Goal: Task Accomplishment & Management: Manage account settings

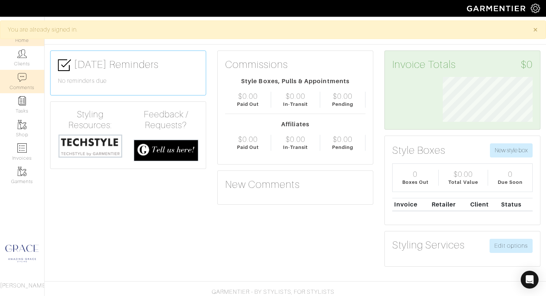
scroll to position [45, 101]
click at [23, 79] on img at bounding box center [21, 77] width 9 height 9
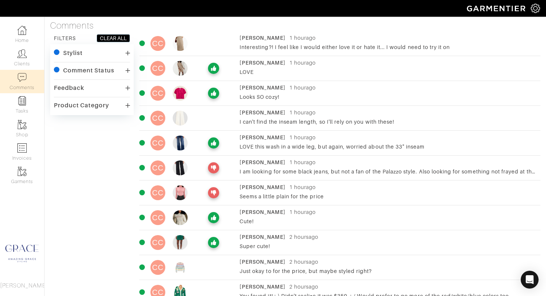
click at [183, 46] on img at bounding box center [180, 43] width 15 height 15
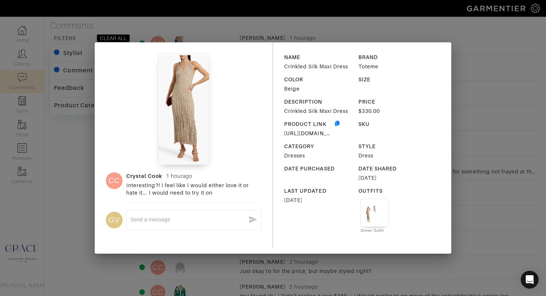
click at [213, 21] on div "CC Crystal Cook 1 hour ago Interesting?! I feel like I would either love it or …" at bounding box center [273, 148] width 546 height 296
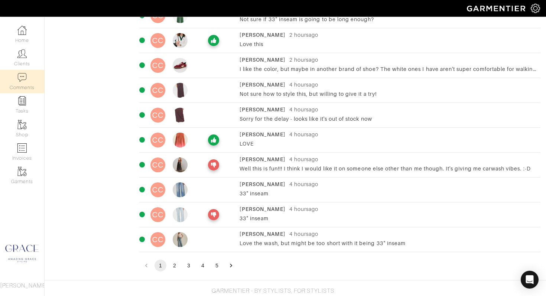
scroll to position [412, 0]
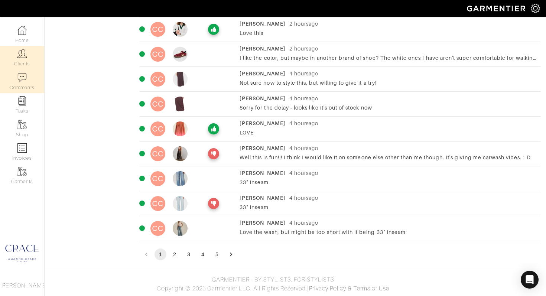
click at [23, 61] on link "Clients" at bounding box center [22, 57] width 44 height 23
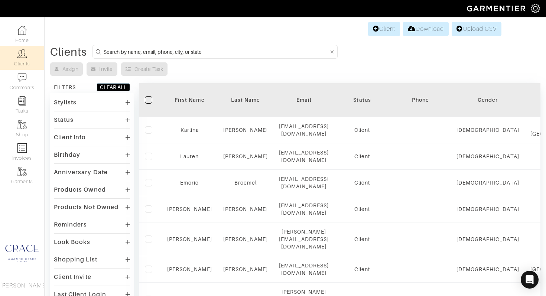
click at [256, 52] on input at bounding box center [216, 51] width 225 height 9
type input "crystal cook"
click at [151, 54] on input "crystal cook" at bounding box center [216, 51] width 225 height 9
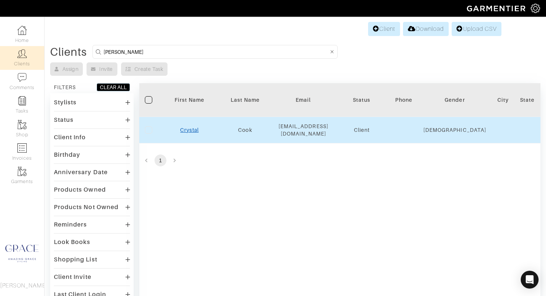
click at [185, 131] on link "Crystal" at bounding box center [189, 130] width 18 height 6
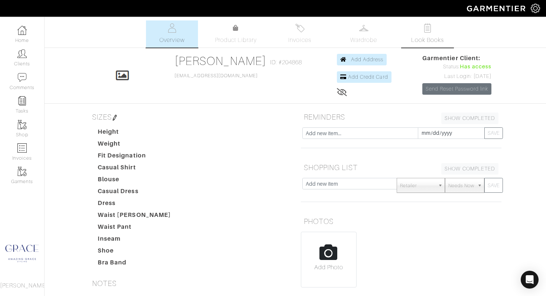
scroll to position [15, 0]
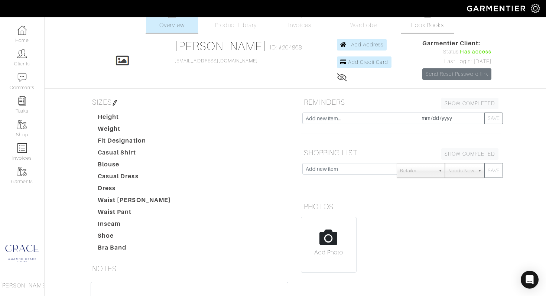
click at [421, 30] on link "Look Books" at bounding box center [427, 19] width 52 height 27
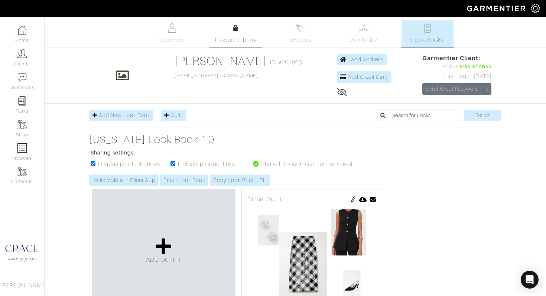
click at [235, 38] on span "Product Library" at bounding box center [236, 40] width 42 height 9
